Goal: Information Seeking & Learning: Learn about a topic

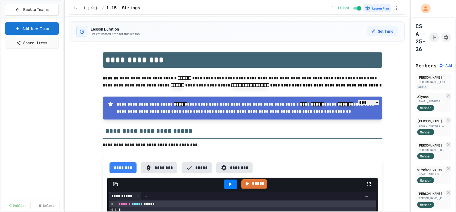
select select "***"
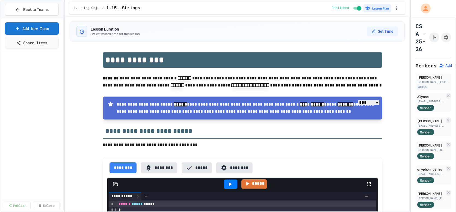
select select "***"
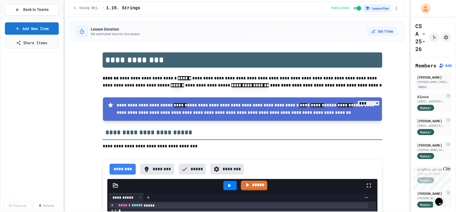
scroll to position [200, 0]
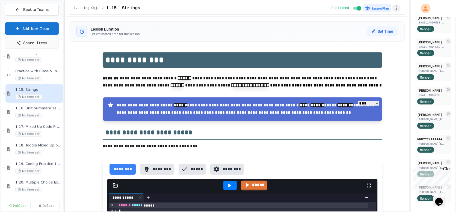
click at [395, 10] on icon "button" at bounding box center [396, 7] width 5 height 5
click at [360, 22] on li "Student Preview" at bounding box center [228, 17] width 456 height 10
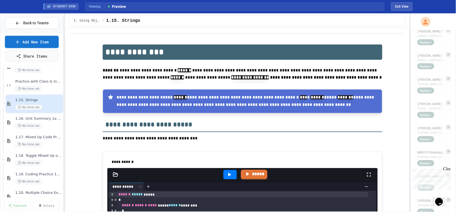
scroll to position [404, 0]
click at [25, 82] on span "Practice with Class & Instance Methods" at bounding box center [35, 81] width 41 height 5
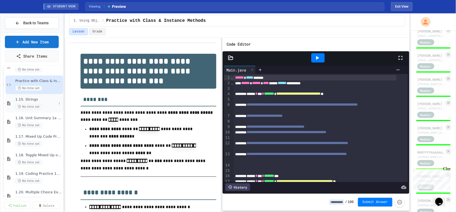
click at [29, 96] on div "1.15. Strings No time set" at bounding box center [34, 103] width 58 height 19
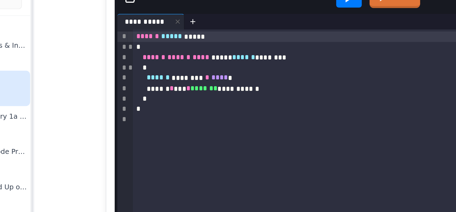
scroll to position [118, 0]
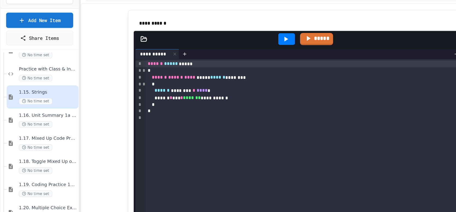
click at [229, 56] on icon at bounding box center [229, 57] width 7 height 7
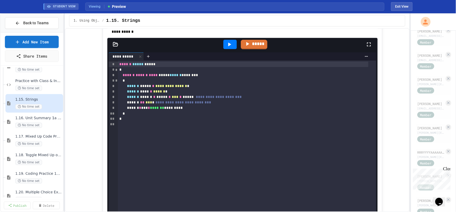
scroll to position [1392, 0]
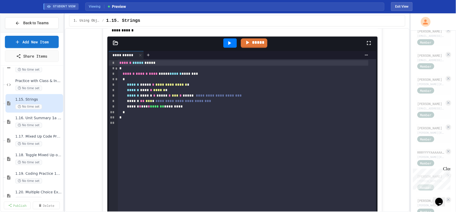
click at [226, 46] on icon at bounding box center [229, 43] width 7 height 7
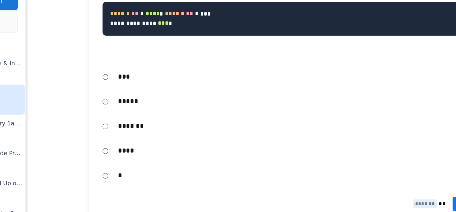
scroll to position [1707, 0]
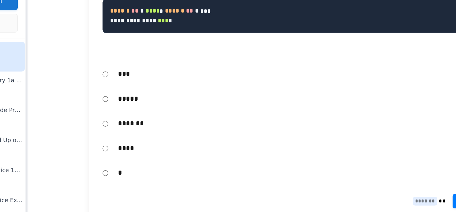
scroll to position [429, 0]
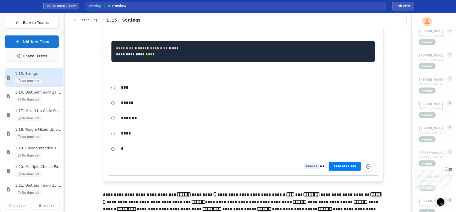
click at [333, 168] on span "**********" at bounding box center [343, 166] width 23 height 4
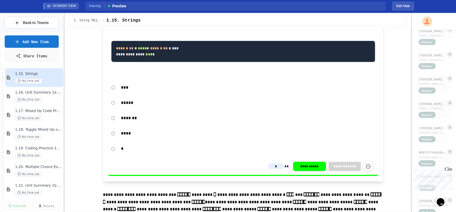
type input "*"
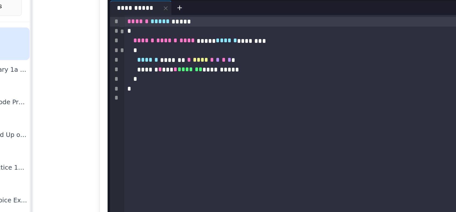
scroll to position [1969, 0]
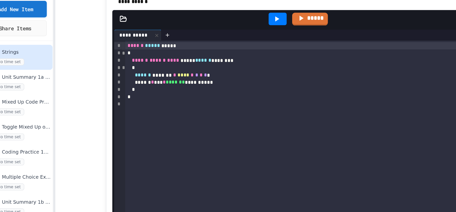
click at [228, 51] on icon at bounding box center [229, 49] width 3 height 4
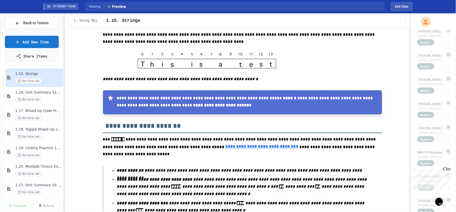
scroll to position [2284, 0]
